Goal: Task Accomplishment & Management: Complete application form

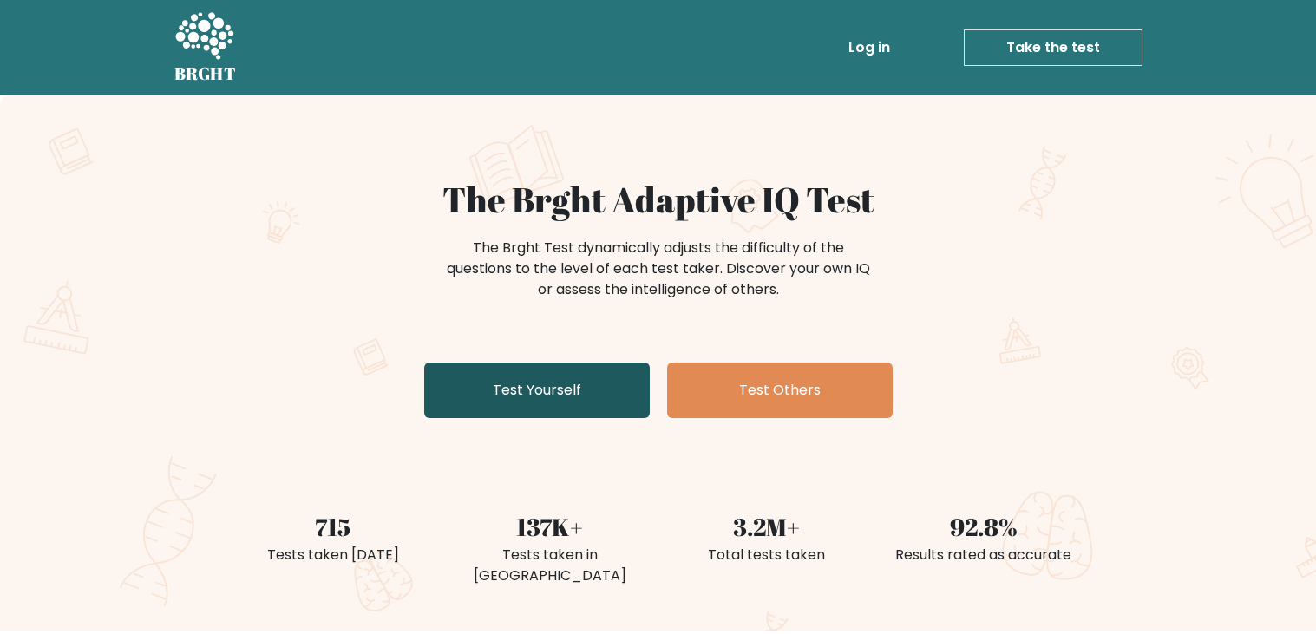
click at [613, 407] on link "Test Yourself" at bounding box center [537, 391] width 226 height 56
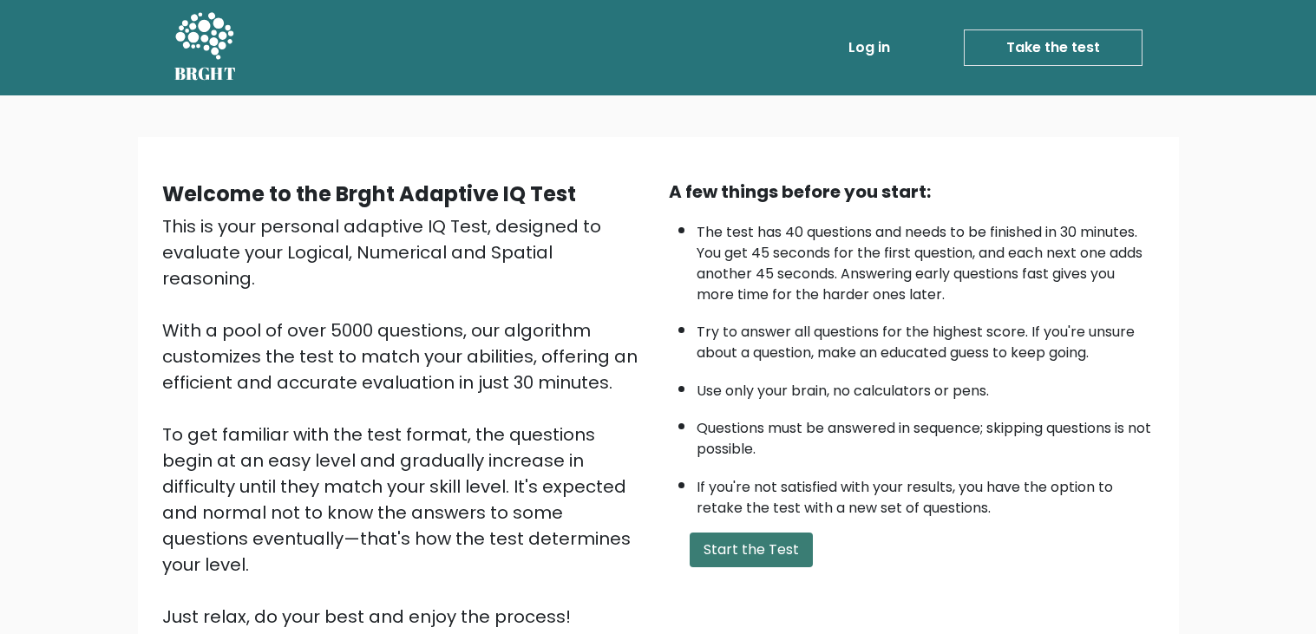
click at [728, 549] on button "Start the Test" at bounding box center [751, 550] width 123 height 35
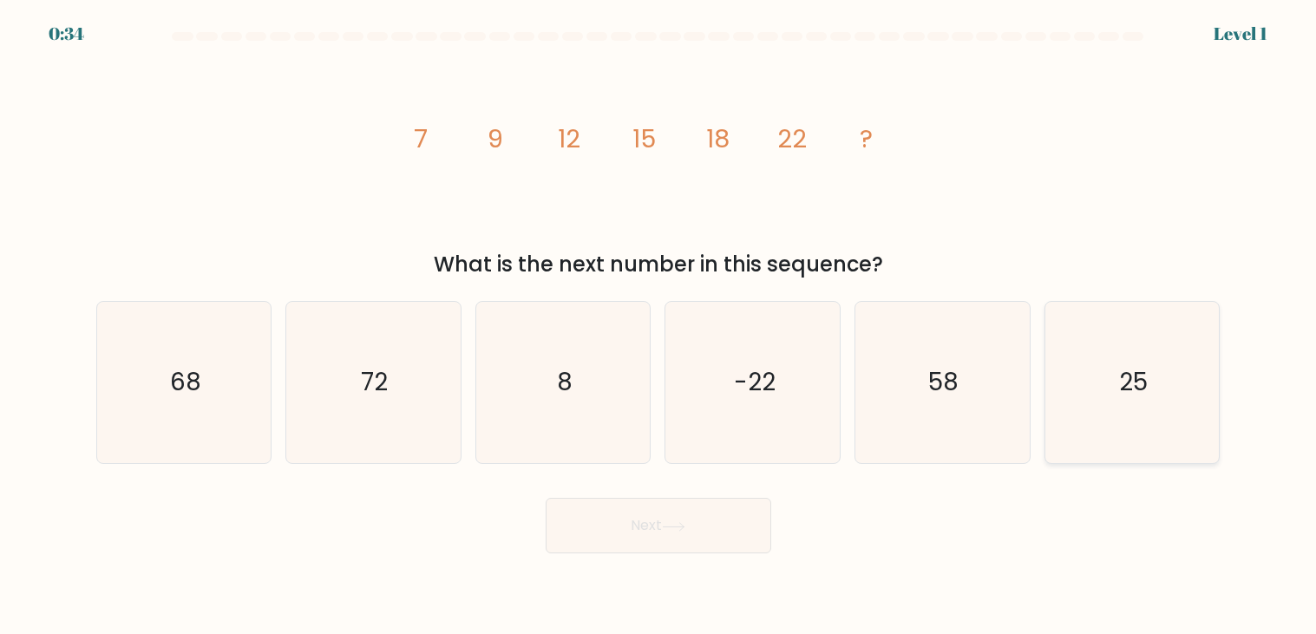
click at [1106, 331] on icon "25" at bounding box center [1131, 382] width 161 height 161
click at [659, 326] on input "f. 25" at bounding box center [658, 321] width 1 height 9
radio input "true"
click at [726, 532] on button "Next" at bounding box center [659, 526] width 226 height 56
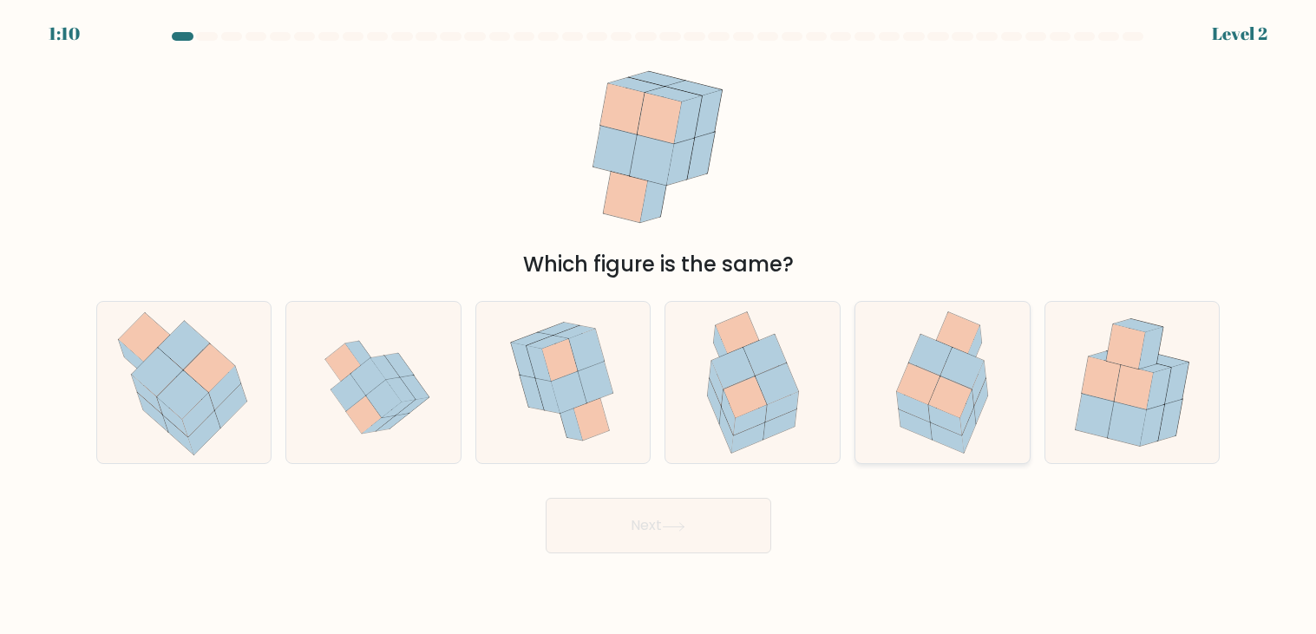
click at [966, 385] on icon at bounding box center [962, 369] width 43 height 42
click at [659, 326] on input "e." at bounding box center [658, 321] width 1 height 9
radio input "true"
click at [690, 525] on button "Next" at bounding box center [659, 526] width 226 height 56
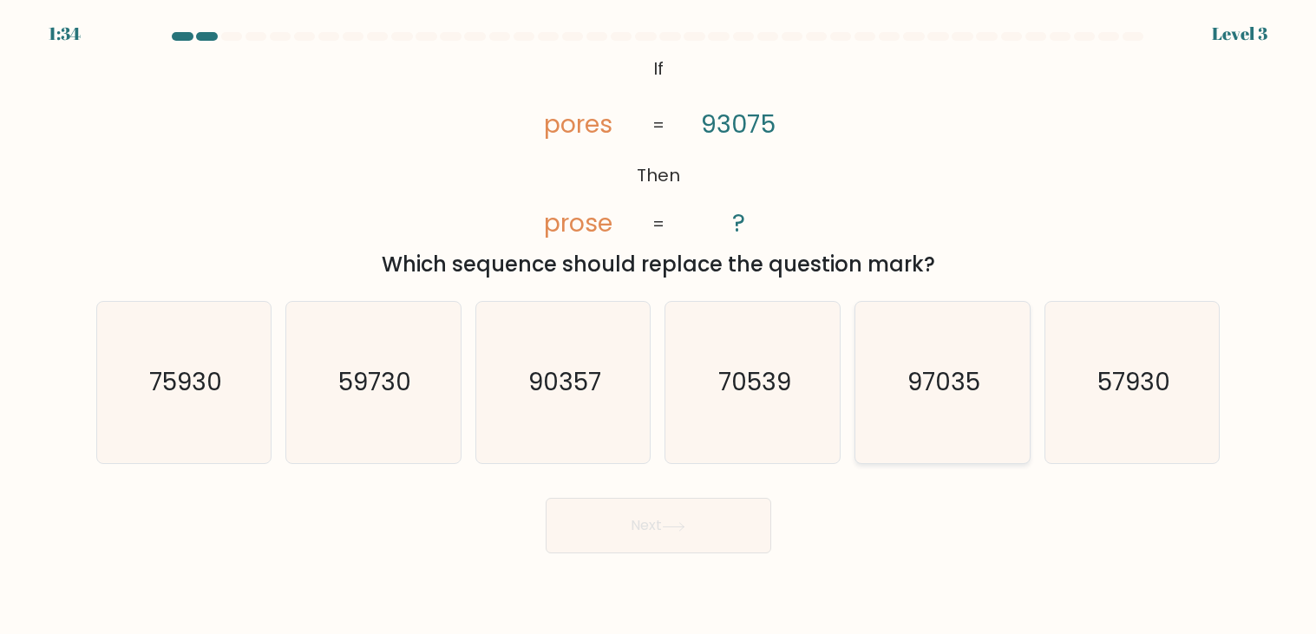
click at [933, 362] on icon "97035" at bounding box center [941, 382] width 161 height 161
click at [659, 326] on input "e. 97035" at bounding box center [658, 321] width 1 height 9
radio input "true"
click at [639, 525] on button "Next" at bounding box center [659, 526] width 226 height 56
